Goal: Task Accomplishment & Management: Complete application form

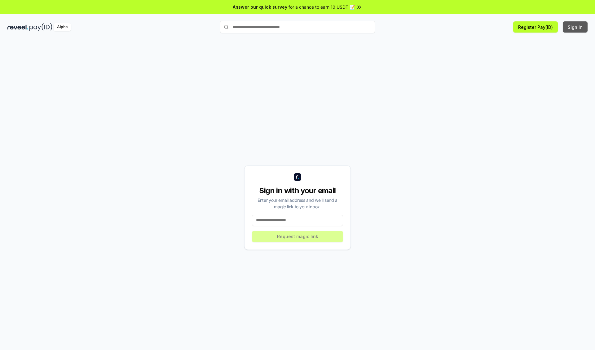
click at [575, 27] on button "Sign In" at bounding box center [574, 26] width 25 height 11
type input "**********"
click at [297, 236] on button "Request magic link" at bounding box center [297, 236] width 91 height 11
